Goal: Task Accomplishment & Management: Understand process/instructions

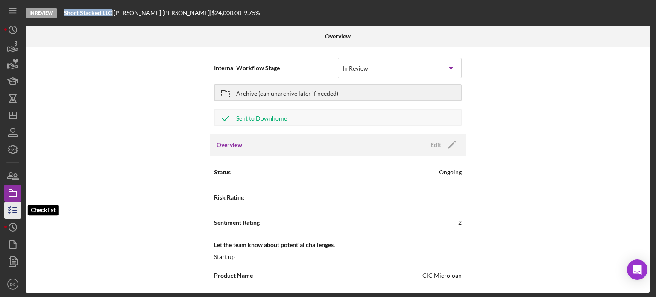
click at [12, 209] on icon "button" at bounding box center [12, 210] width 21 height 21
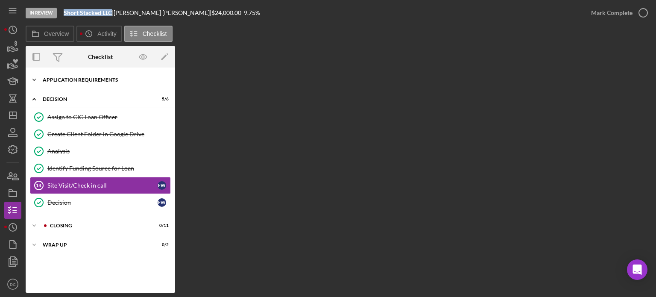
click at [82, 78] on div "APPLICATION REQUIREMENTS" at bounding box center [104, 79] width 122 height 5
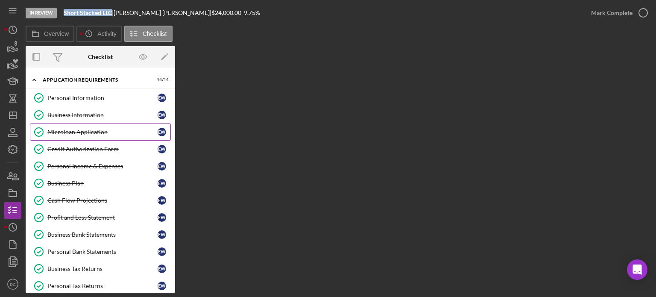
click at [67, 123] on link "Business Information Business Information E W" at bounding box center [100, 114] width 141 height 17
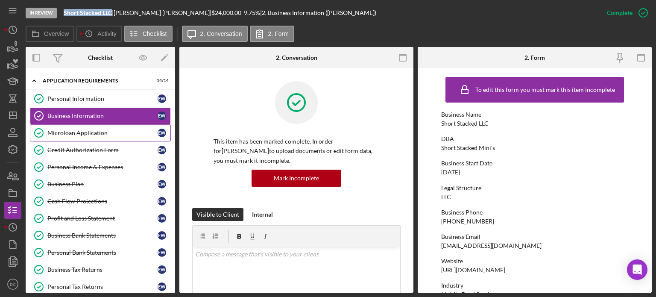
click at [67, 129] on div "Microloan Application" at bounding box center [102, 132] width 110 height 7
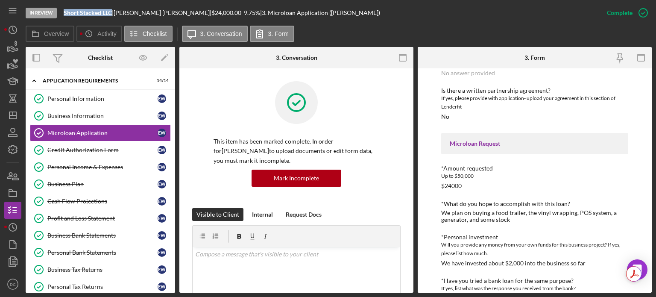
scroll to position [1074, 0]
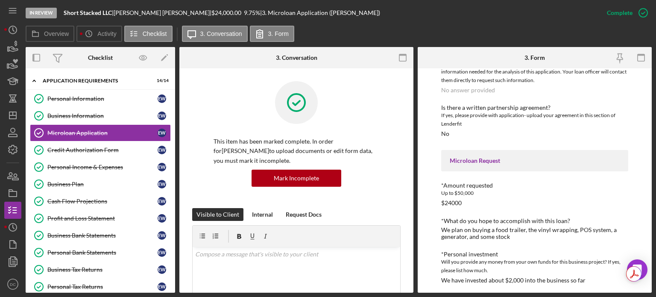
drag, startPoint x: 176, startPoint y: 94, endPoint x: 168, endPoint y: 138, distance: 44.7
click at [168, 138] on div "Overview Internal Workflow Stage In Review Icon/Dropdown Arrow Archive (can una…" at bounding box center [339, 170] width 626 height 246
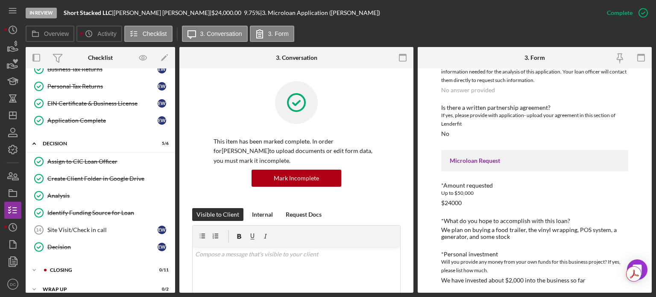
scroll to position [206, 0]
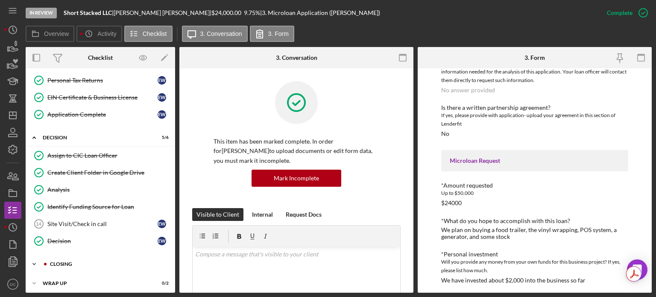
click at [58, 261] on div "CLOSING" at bounding box center [107, 263] width 114 height 5
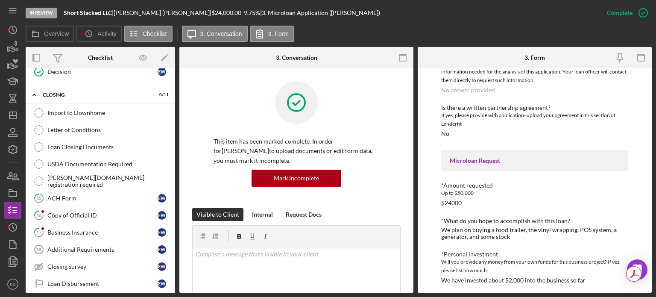
scroll to position [397, 0]
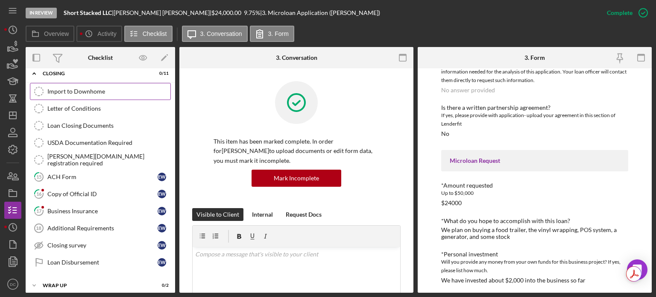
click at [88, 88] on div "Import to Downhome" at bounding box center [108, 91] width 123 height 7
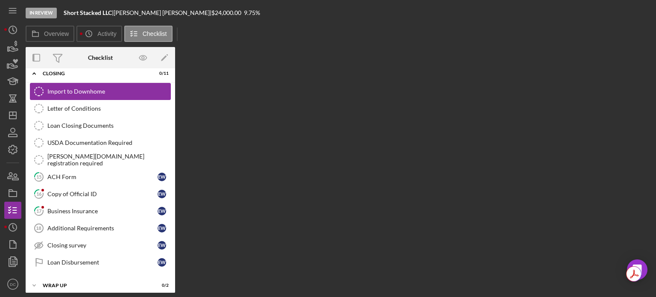
scroll to position [396, 0]
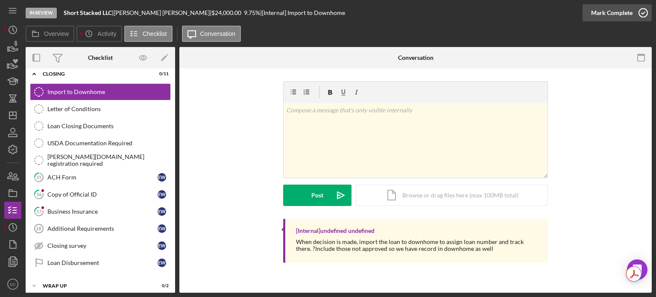
click at [641, 14] on icon "button" at bounding box center [643, 12] width 21 height 21
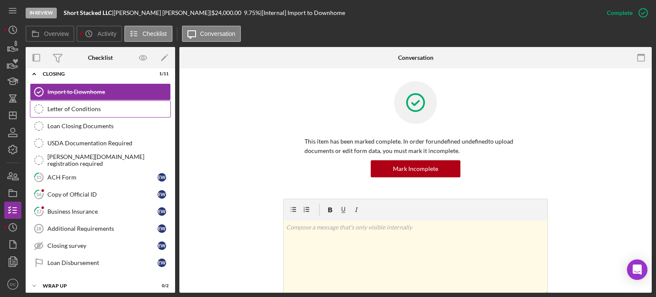
click at [112, 108] on div "Letter of Conditions" at bounding box center [108, 109] width 123 height 7
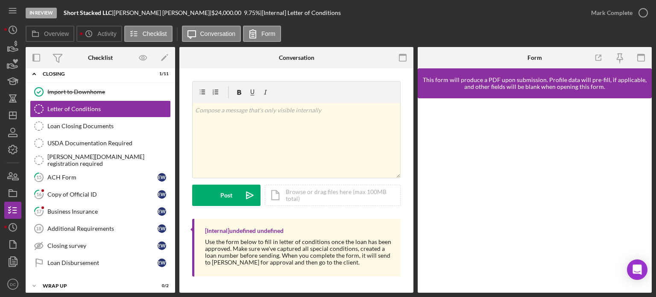
scroll to position [0, 0]
click at [646, 175] on div at bounding box center [535, 195] width 234 height 194
click at [88, 92] on link "Import to Downhome Import to Downhome" at bounding box center [100, 91] width 141 height 17
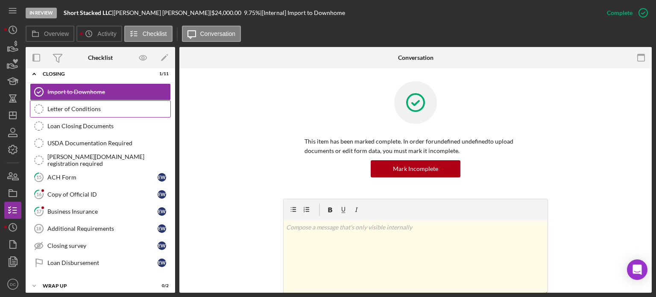
click at [84, 107] on div "Letter of Conditions" at bounding box center [108, 109] width 123 height 7
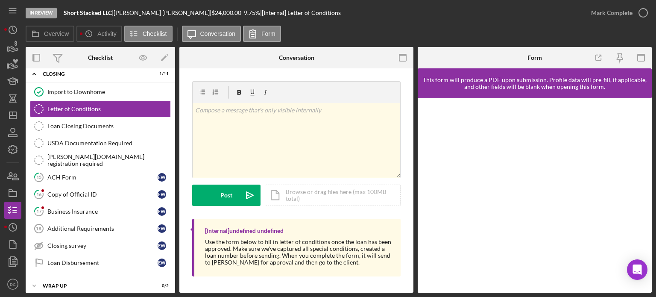
click at [650, 142] on div at bounding box center [535, 195] width 234 height 194
click at [109, 109] on link "Letter of Conditions Letter of Conditions" at bounding box center [100, 108] width 141 height 17
click at [105, 135] on link "USDA Documentation Required USDA Documentation Required" at bounding box center [100, 143] width 141 height 17
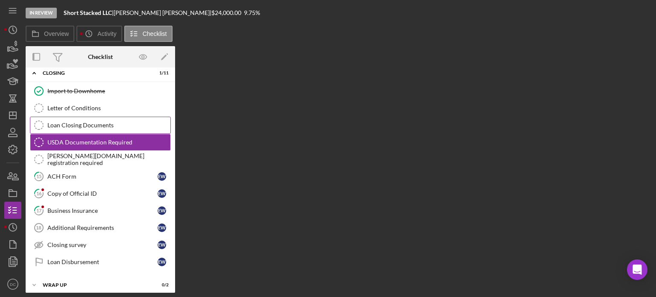
click at [101, 123] on div "Loan Closing Documents" at bounding box center [108, 125] width 123 height 7
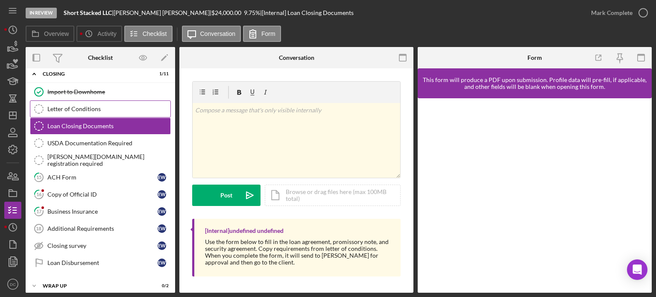
click at [101, 109] on link "Letter of Conditions Letter of Conditions" at bounding box center [100, 108] width 141 height 17
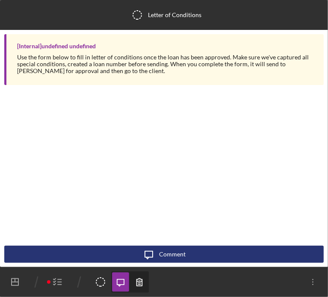
click at [65, 285] on icon "button" at bounding box center [57, 281] width 21 height 21
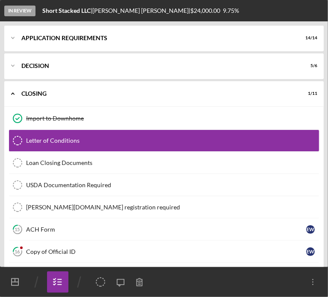
click at [94, 282] on icon "Letter of Conditions" at bounding box center [100, 281] width 21 height 21
drag, startPoint x: 117, startPoint y: 282, endPoint x: 90, endPoint y: 281, distance: 27.8
click at [90, 281] on icon "Letter of Conditions" at bounding box center [100, 281] width 21 height 21
click at [100, 282] on icon "Letter of Conditions" at bounding box center [100, 281] width 21 height 21
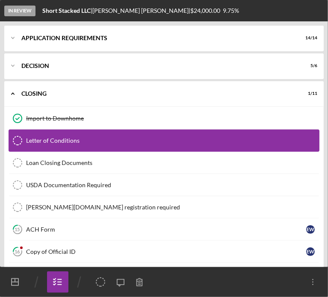
click at [40, 138] on div "Letter of Conditions" at bounding box center [172, 140] width 293 height 7
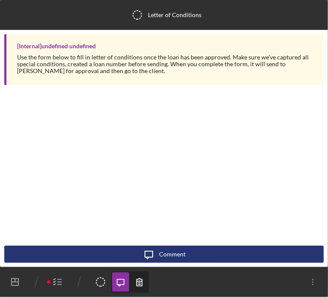
drag, startPoint x: 156, startPoint y: 133, endPoint x: 202, endPoint y: 181, distance: 67.1
click at [202, 181] on div "[Internal] undefined undefined Use the form below to fill in letter of conditio…" at bounding box center [163, 139] width 319 height 211
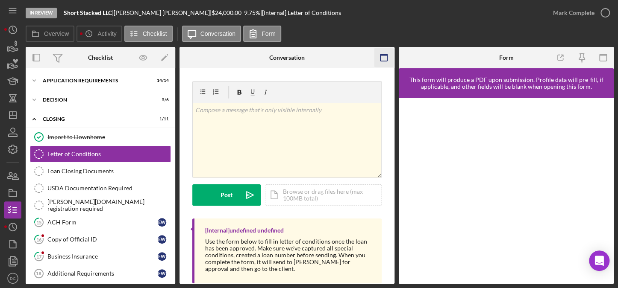
click at [382, 58] on icon "button" at bounding box center [383, 57] width 19 height 19
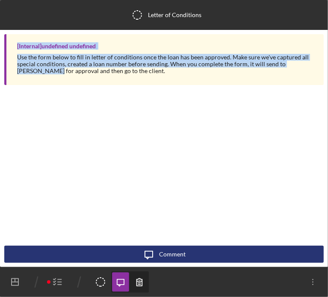
drag, startPoint x: 9, startPoint y: 44, endPoint x: 21, endPoint y: 88, distance: 46.0
click at [21, 88] on div "[Internal] undefined undefined Use the form below to fill in letter of conditio…" at bounding box center [163, 61] width 319 height 55
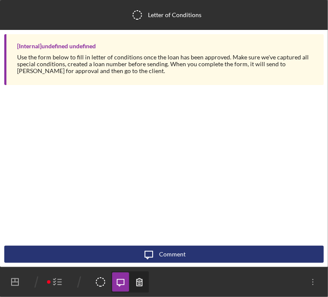
click at [118, 285] on icon "button" at bounding box center [120, 282] width 7 height 7
click at [138, 12] on icon "Letter of Conditions" at bounding box center [136, 14] width 21 height 21
click at [327, 76] on div "v Color teal Color pink Remove color Add row above Add row below Add column bef…" at bounding box center [164, 148] width 328 height 237
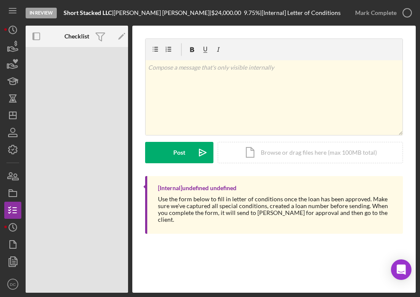
click at [311, 196] on div "Use the form below to fill in letter of conditions once the loan has been appro…" at bounding box center [276, 209] width 237 height 27
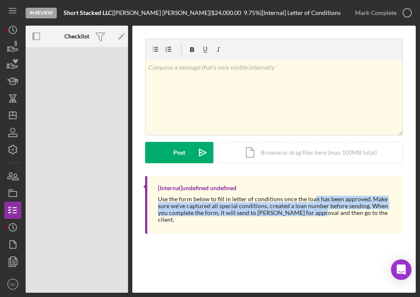
drag, startPoint x: 311, startPoint y: 197, endPoint x: 313, endPoint y: 245, distance: 48.3
click at [313, 245] on div "Letter of Conditions Letter of Conditions v Color teal Color pink Remove color …" at bounding box center [274, 159] width 284 height 267
click at [4, 210] on icon "button" at bounding box center [12, 210] width 21 height 21
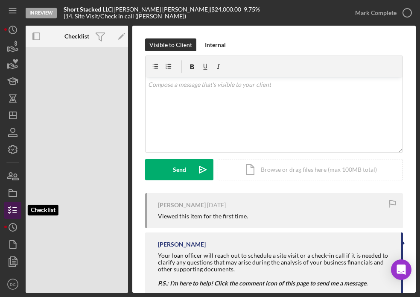
click at [5, 208] on icon "button" at bounding box center [12, 210] width 21 height 21
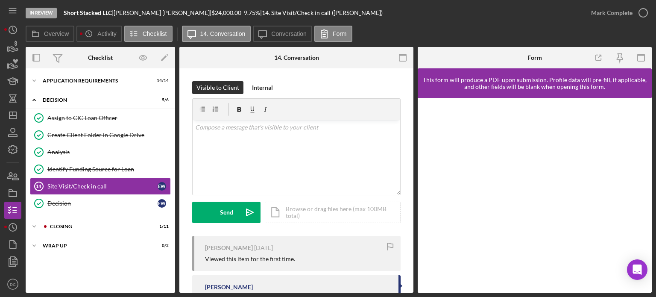
drag, startPoint x: 643, startPoint y: 198, endPoint x: 644, endPoint y: 181, distance: 17.1
click at [644, 181] on div at bounding box center [535, 195] width 234 height 194
click at [56, 227] on div "CLOSING" at bounding box center [107, 226] width 114 height 5
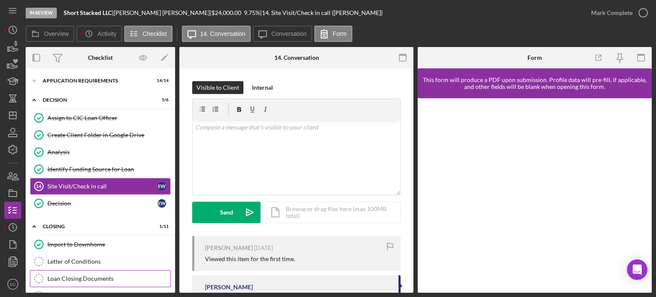
click at [75, 275] on div "Loan Closing Documents" at bounding box center [108, 278] width 123 height 7
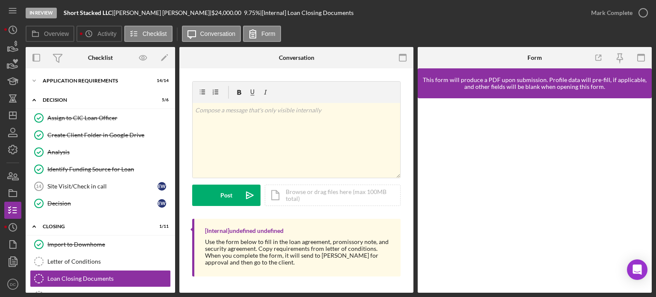
drag, startPoint x: 410, startPoint y: 110, endPoint x: 411, endPoint y: 123, distance: 12.8
click at [411, 123] on div "Loan Closing Documents Loan Closing Documents v Color teal Color pink Remove co…" at bounding box center [296, 180] width 234 height 224
click at [98, 276] on div "Loan Closing Documents" at bounding box center [108, 278] width 123 height 7
click at [91, 261] on div "Letter of Conditions" at bounding box center [108, 261] width 123 height 7
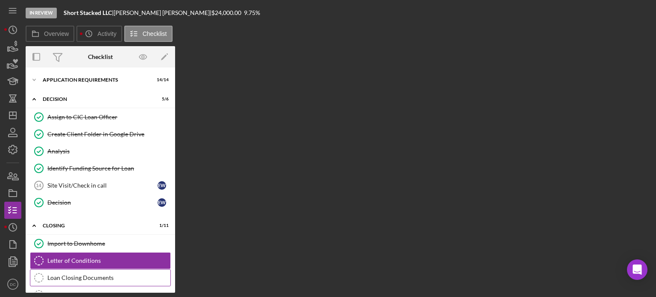
click at [88, 269] on link "Loan Closing Documents Loan Closing Documents" at bounding box center [100, 277] width 141 height 17
